Goal: Task Accomplishment & Management: Manage account settings

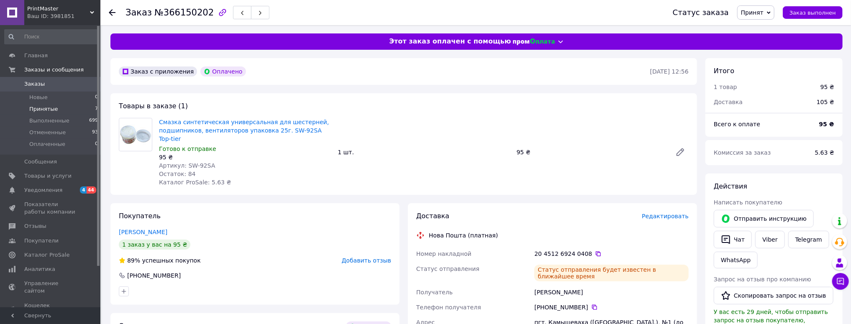
click at [55, 107] on li "Принятые 7" at bounding box center [51, 109] width 103 height 12
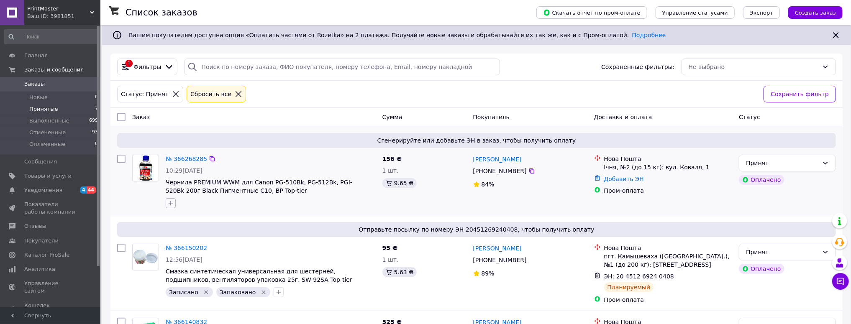
click at [172, 201] on icon "button" at bounding box center [170, 203] width 7 height 7
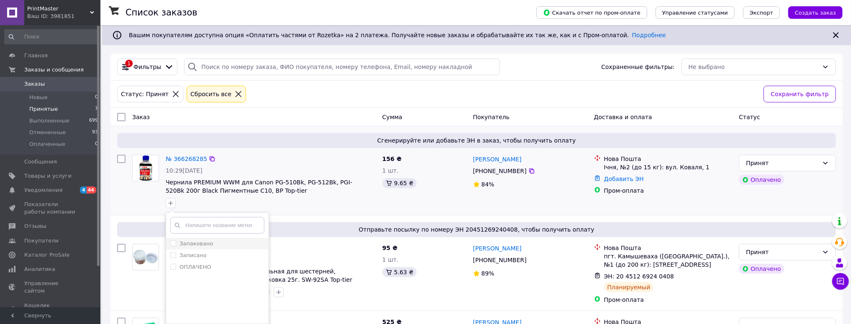
click at [202, 244] on label "Запаковано" at bounding box center [197, 244] width 34 height 6
checkbox input "true"
click at [195, 257] on label "Записано" at bounding box center [193, 255] width 27 height 6
checkbox input "true"
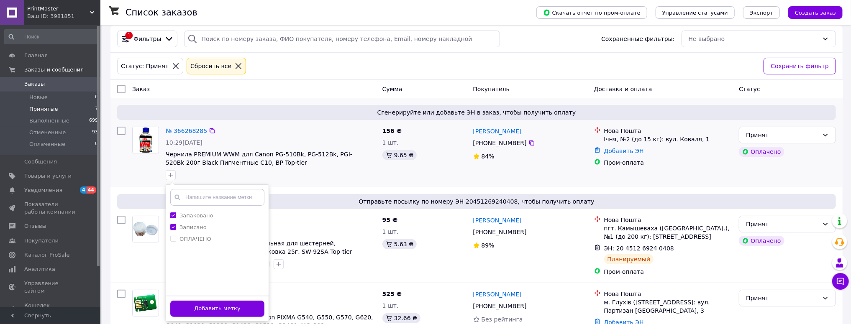
scroll to position [67, 0]
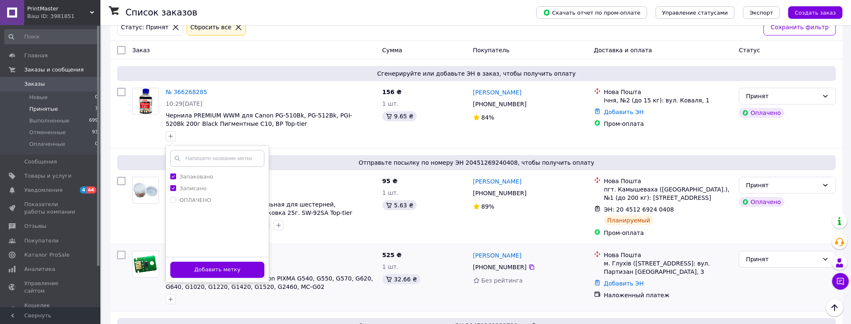
drag, startPoint x: 211, startPoint y: 274, endPoint x: 216, endPoint y: 271, distance: 5.5
click at [211, 273] on button "Добавить метку" at bounding box center [217, 270] width 94 height 16
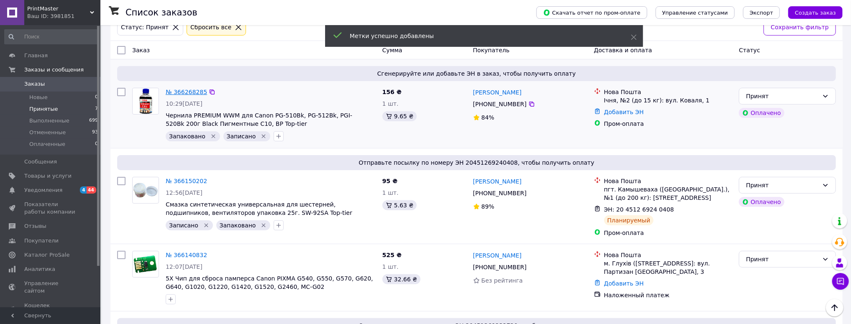
click at [188, 92] on link "№ 366268285" at bounding box center [186, 92] width 41 height 7
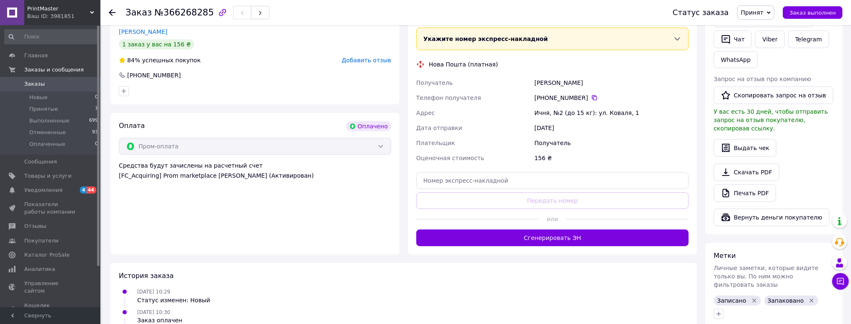
scroll to position [201, 0]
click at [440, 172] on input "text" at bounding box center [552, 180] width 272 height 17
paste input "20451269256839"
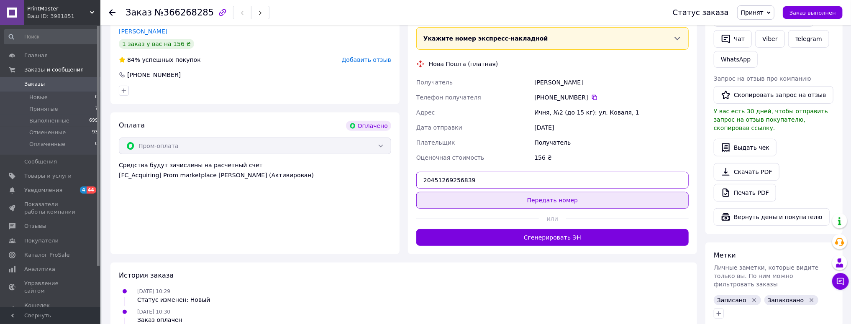
type input "20451269256839"
click at [546, 192] on button "Передать номер" at bounding box center [552, 200] width 272 height 17
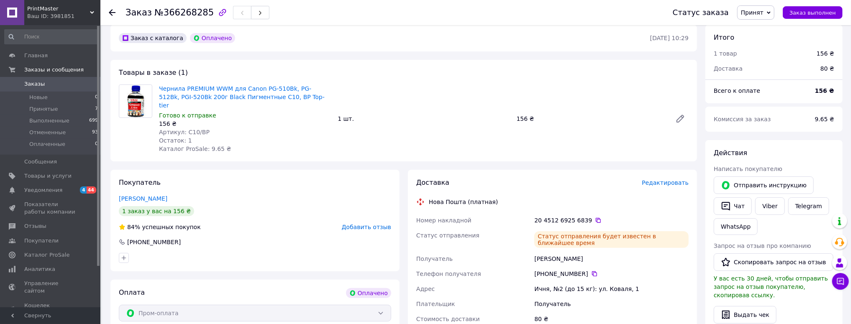
scroll to position [0, 0]
